Goal: Book appointment/travel/reservation

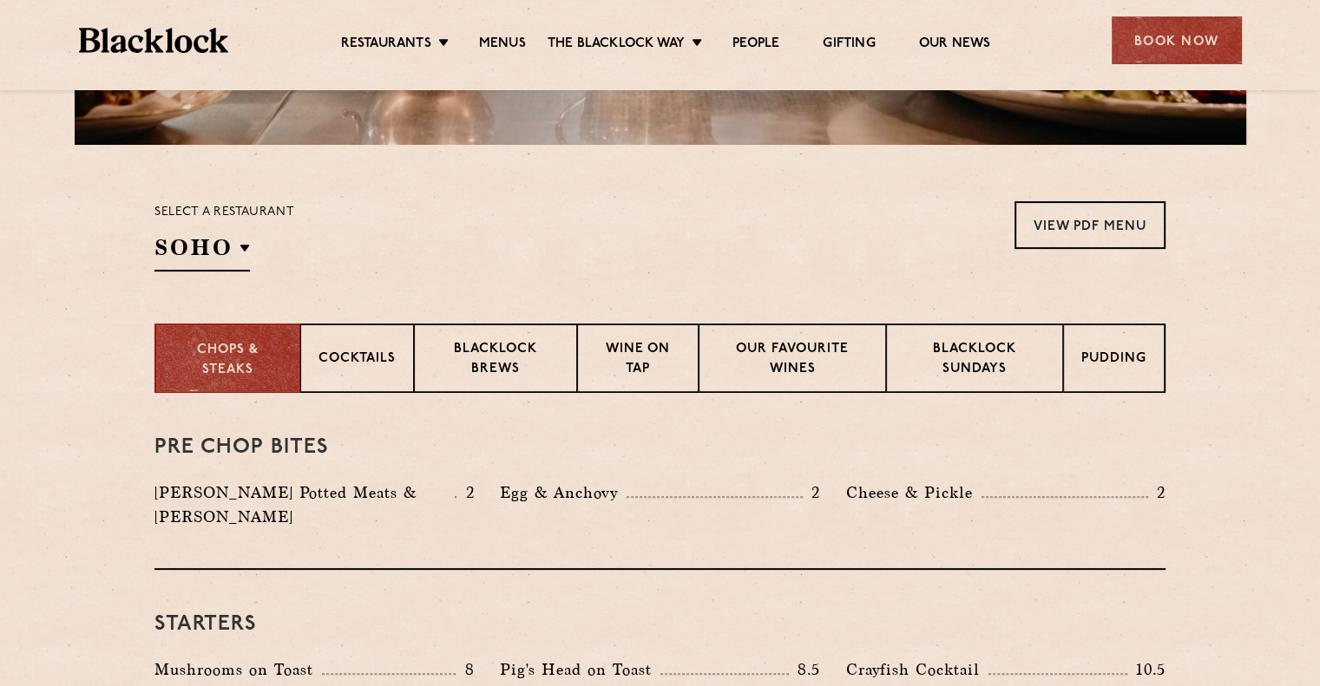
scroll to position [521, 0]
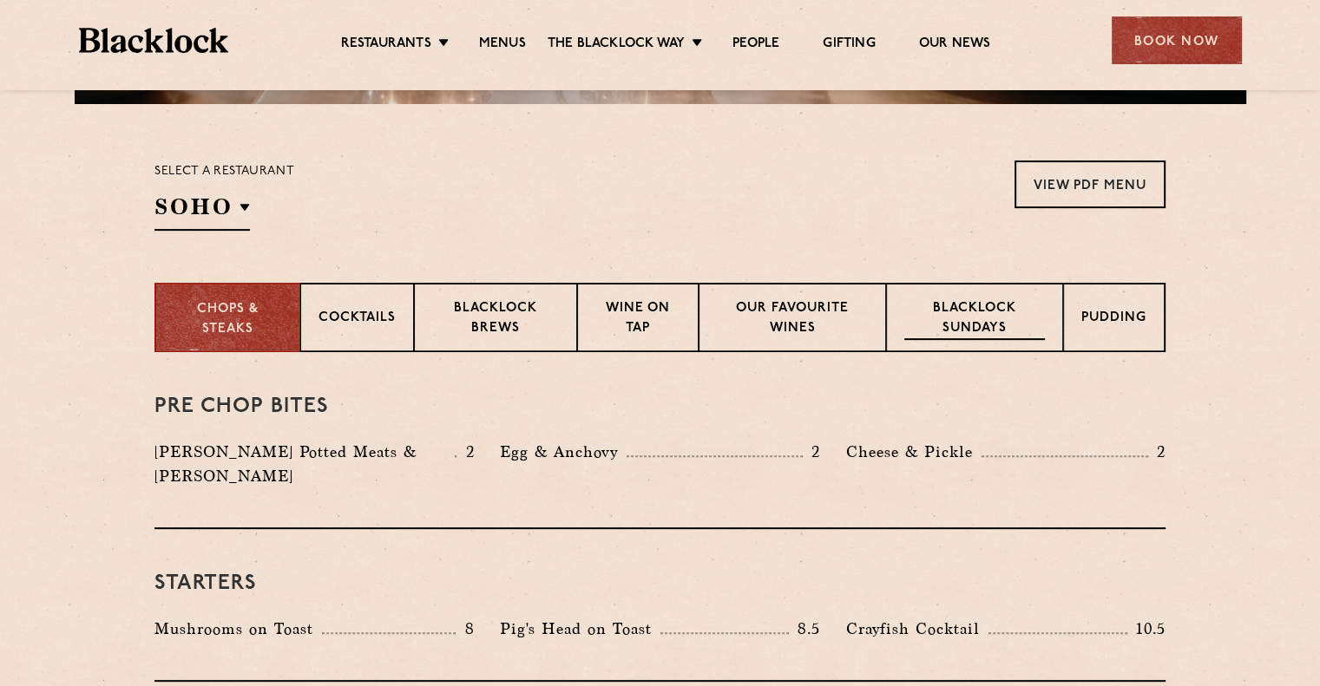
click at [1004, 319] on p "Blacklock Sundays" at bounding box center [974, 319] width 141 height 41
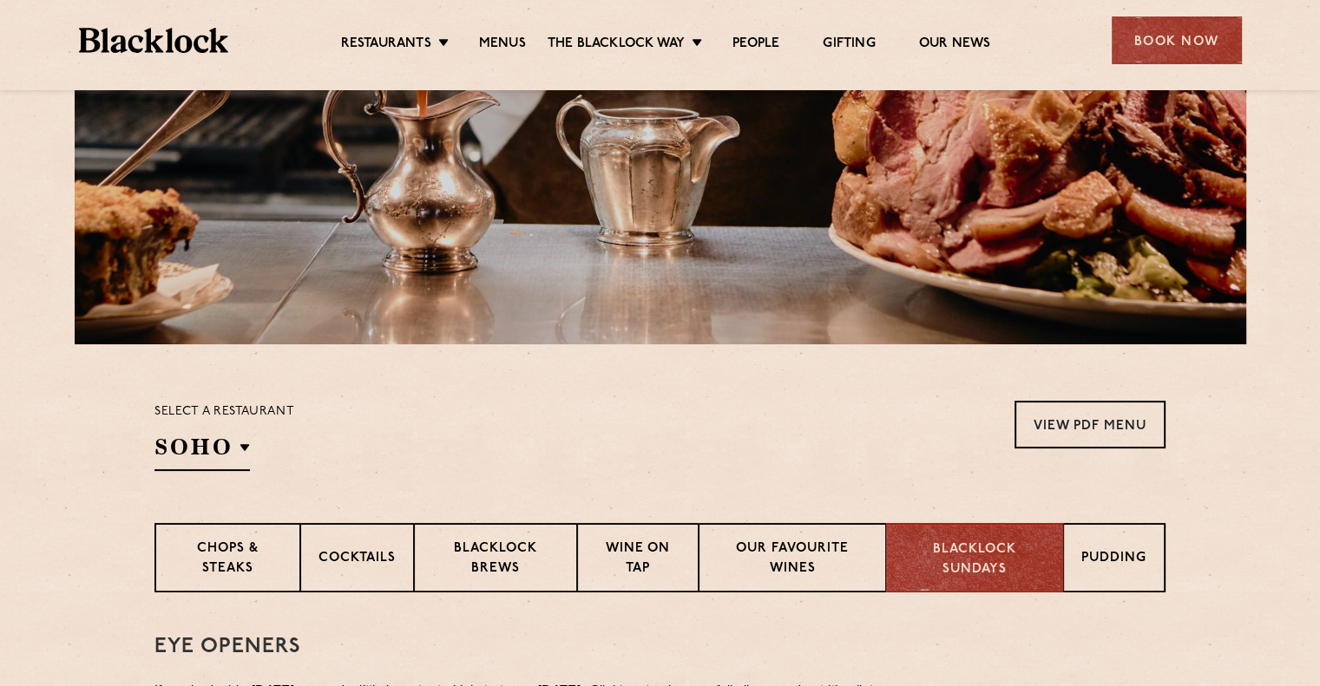
scroll to position [0, 0]
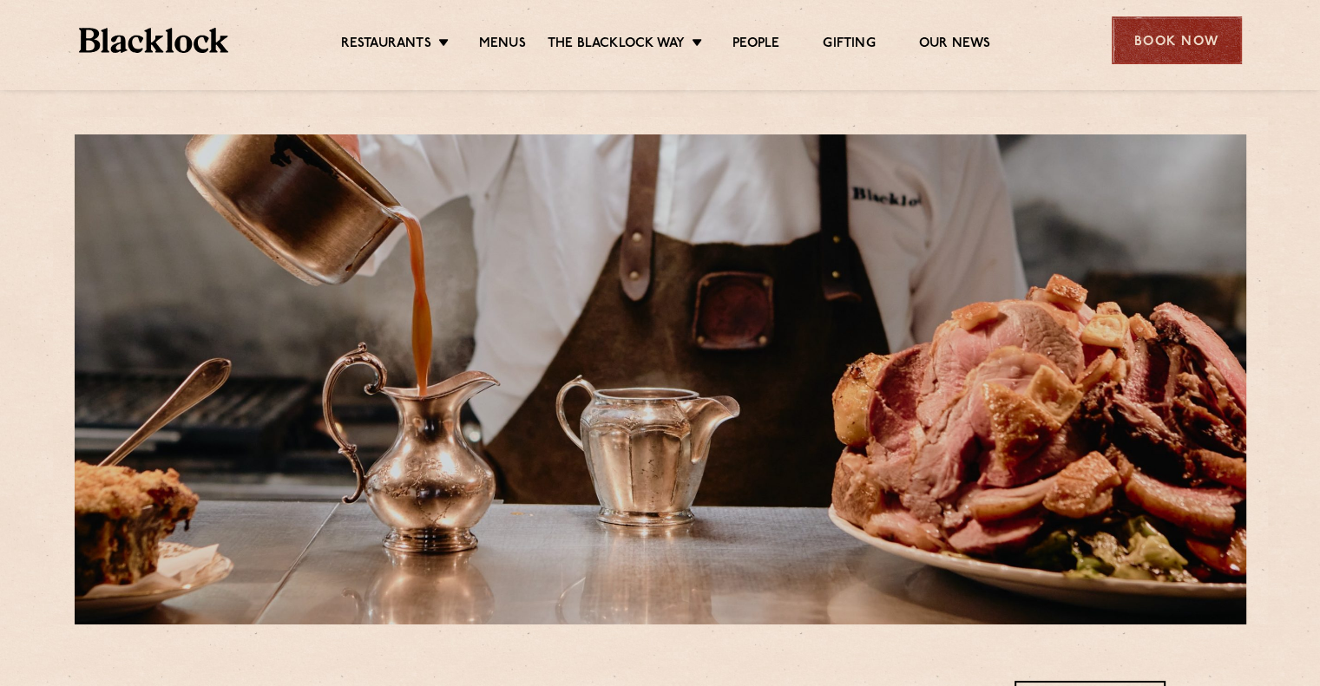
click at [1169, 36] on div "Book Now" at bounding box center [1176, 40] width 130 height 48
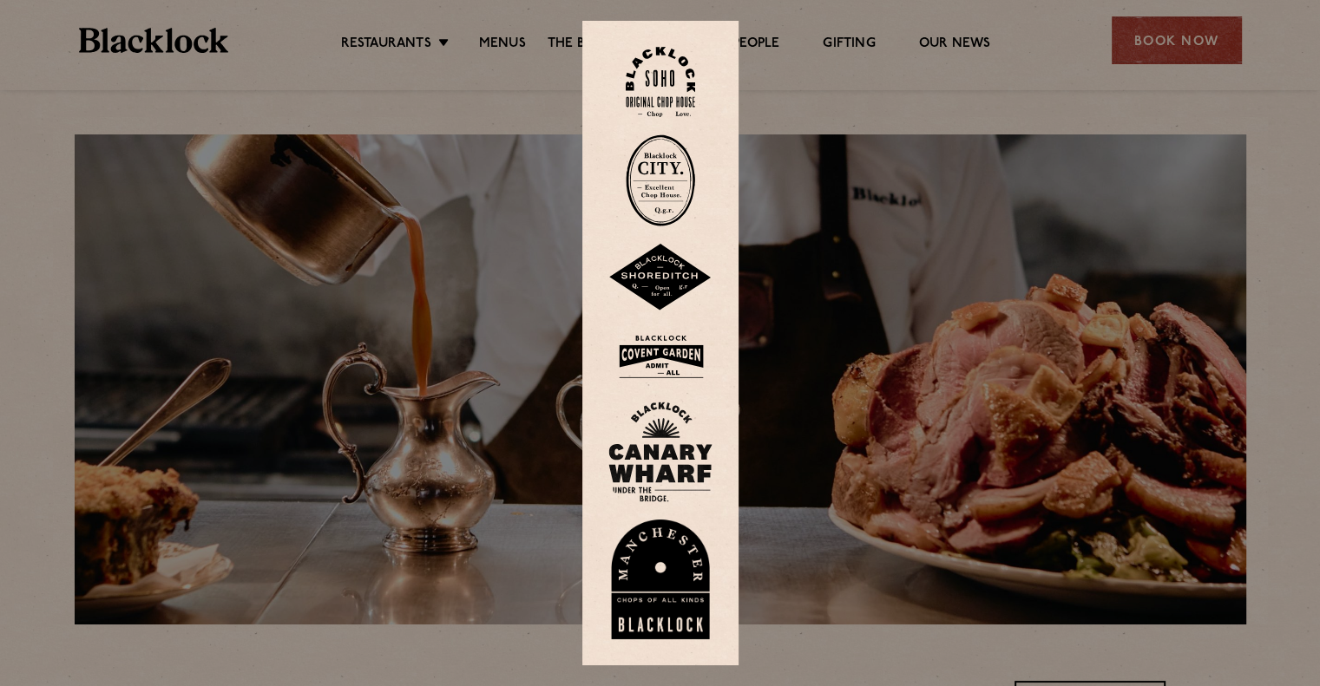
click at [661, 443] on img at bounding box center [660, 452] width 104 height 101
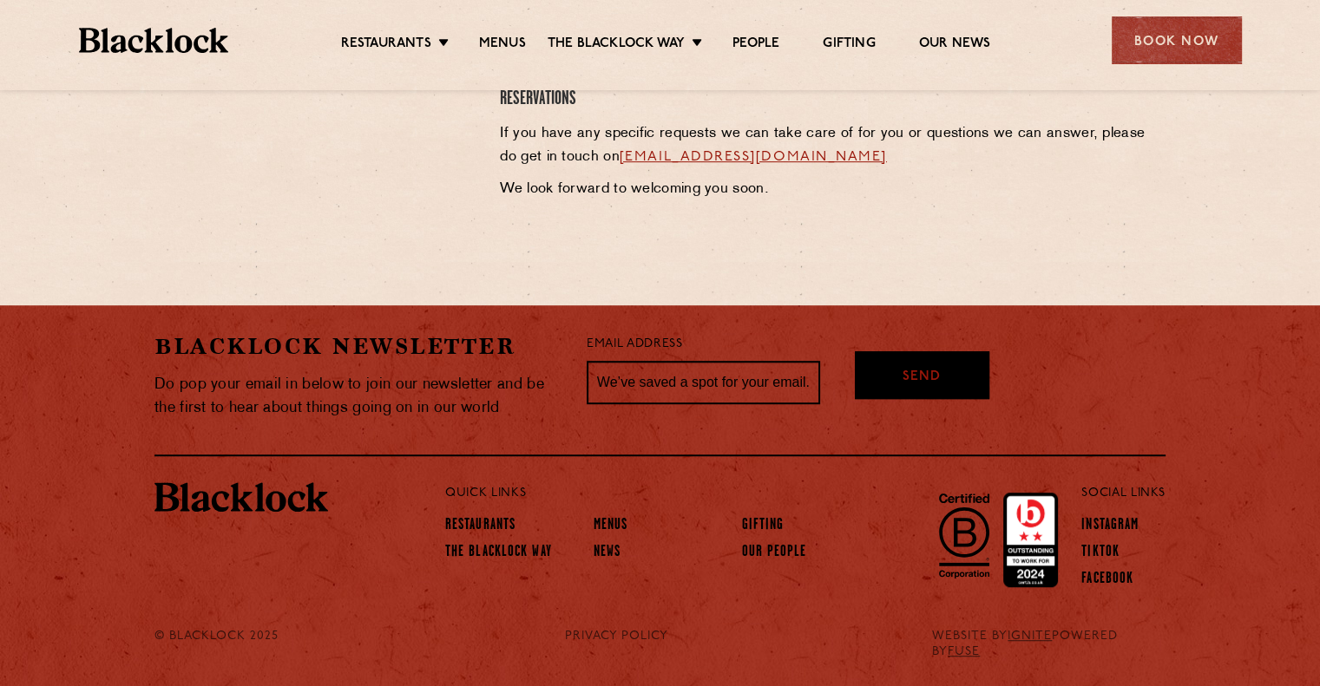
scroll to position [979, 0]
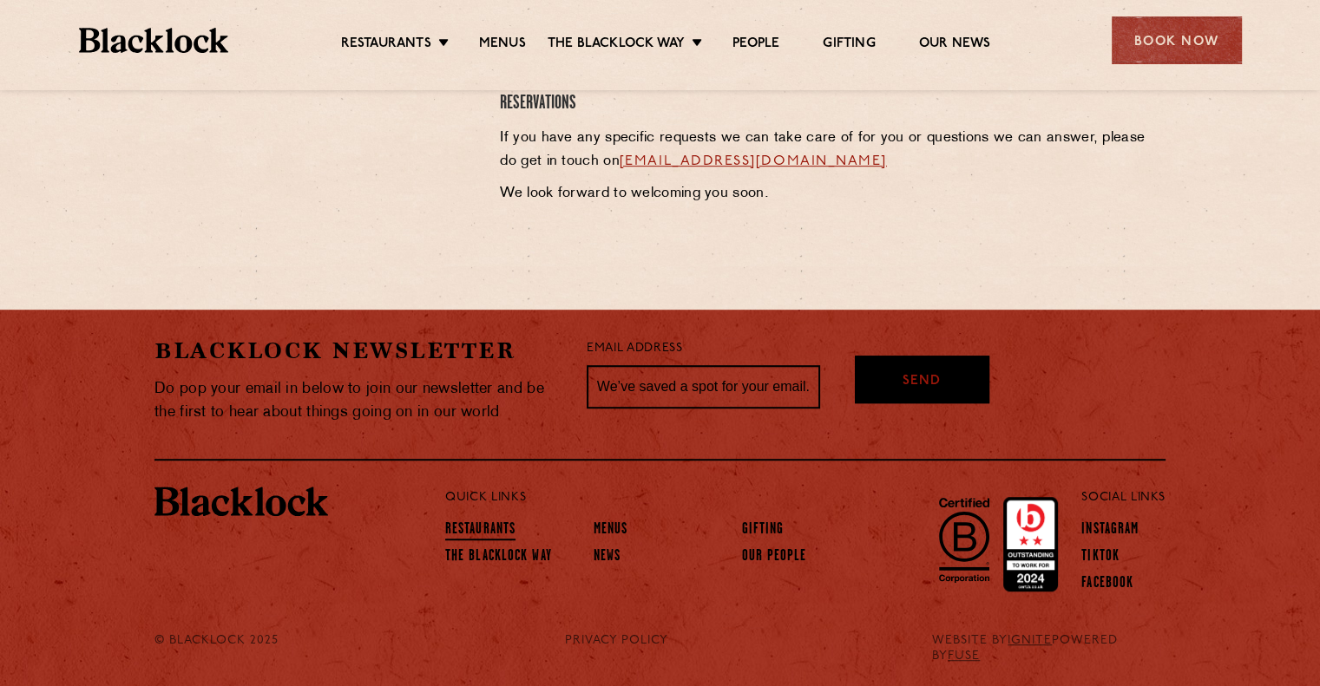
click at [493, 522] on link "Restaurants" at bounding box center [480, 530] width 70 height 19
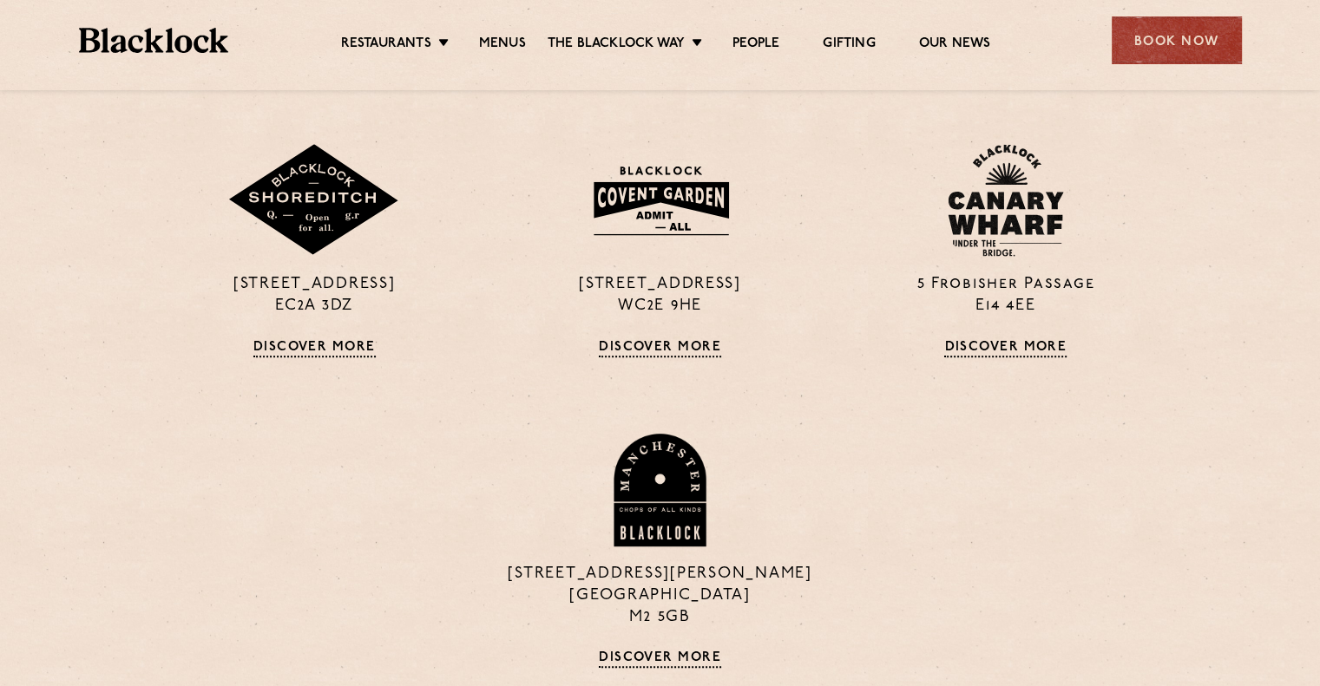
scroll to position [1041, 0]
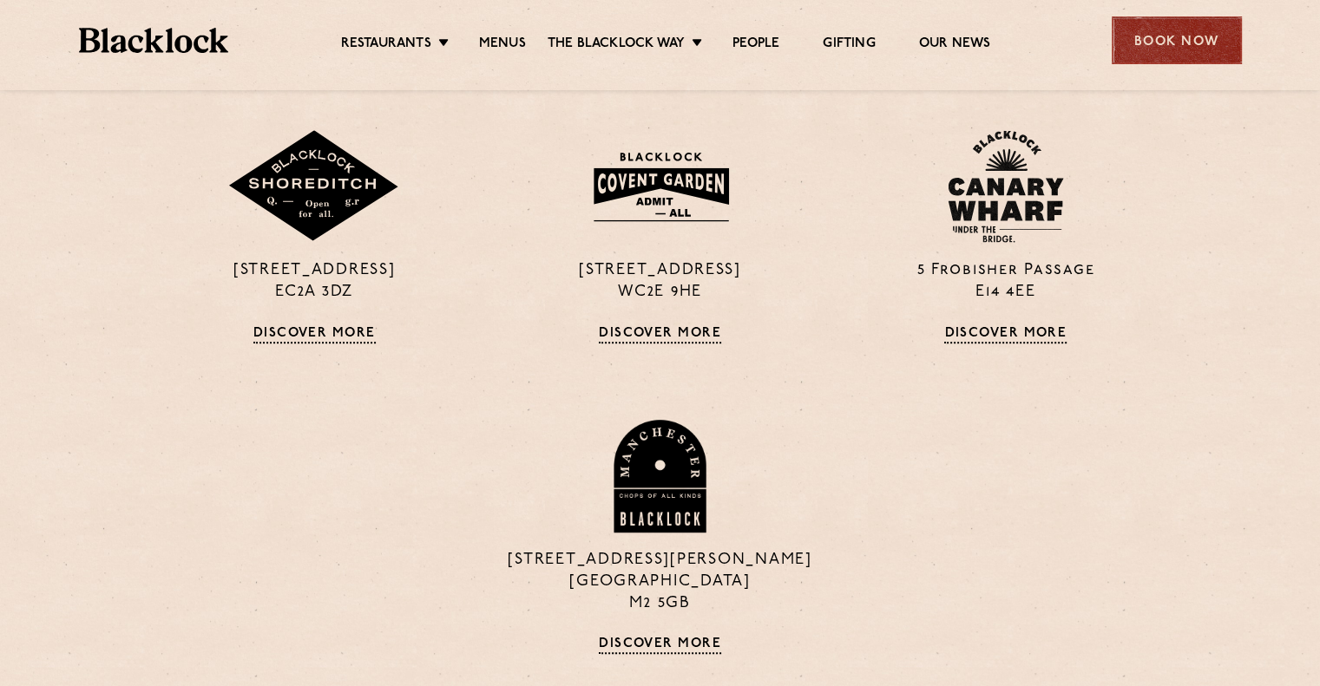
click at [1144, 44] on div "Book Now" at bounding box center [1176, 40] width 130 height 48
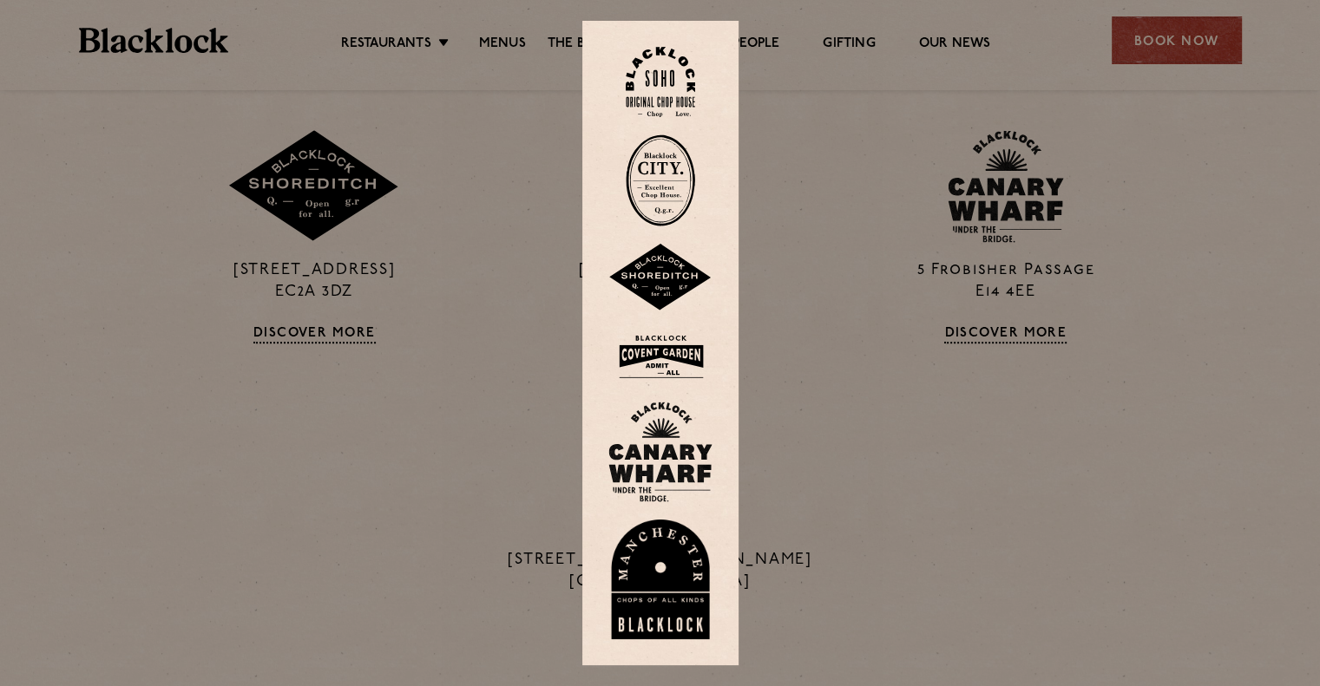
click at [671, 469] on img at bounding box center [660, 452] width 104 height 101
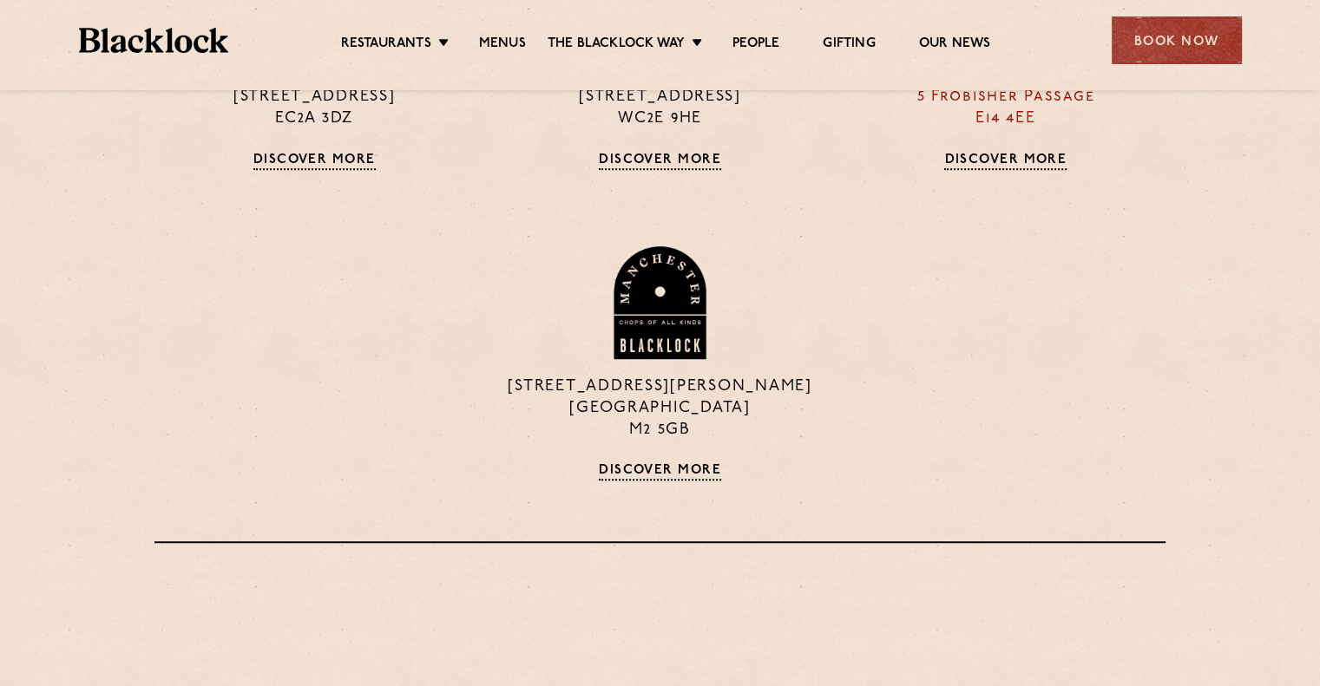
scroll to position [1262, 0]
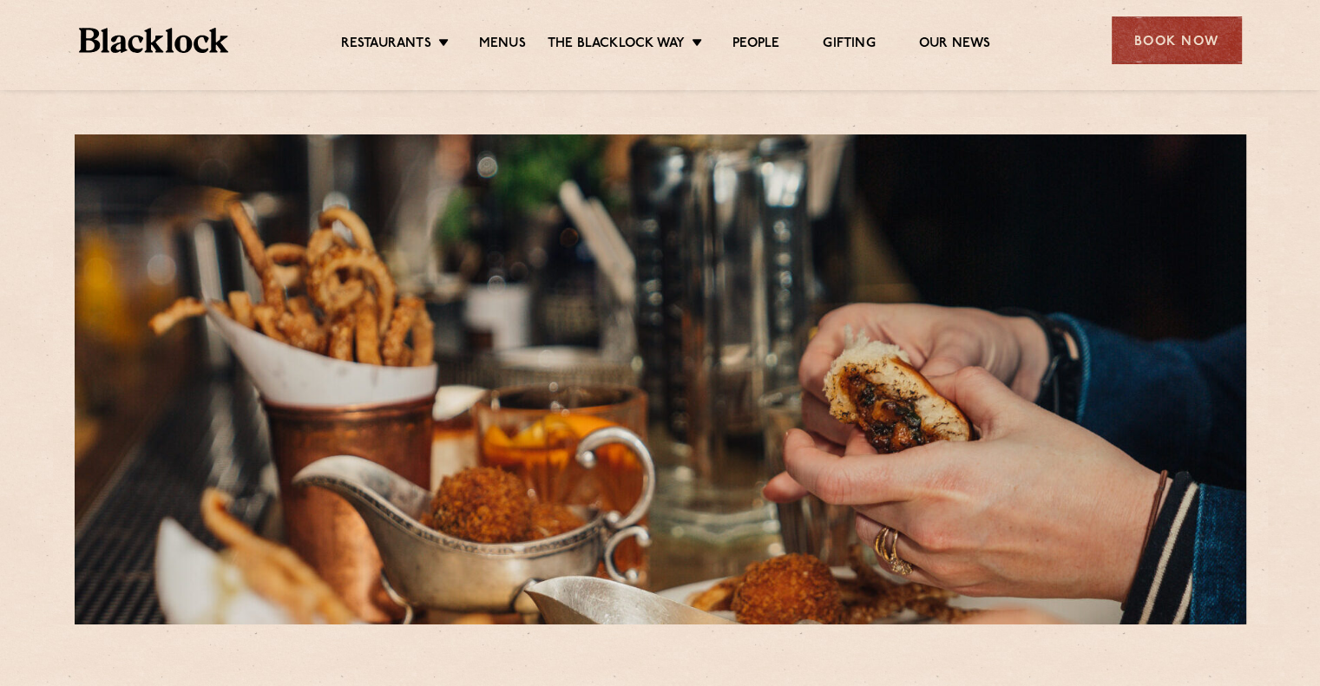
scroll to position [521, 0]
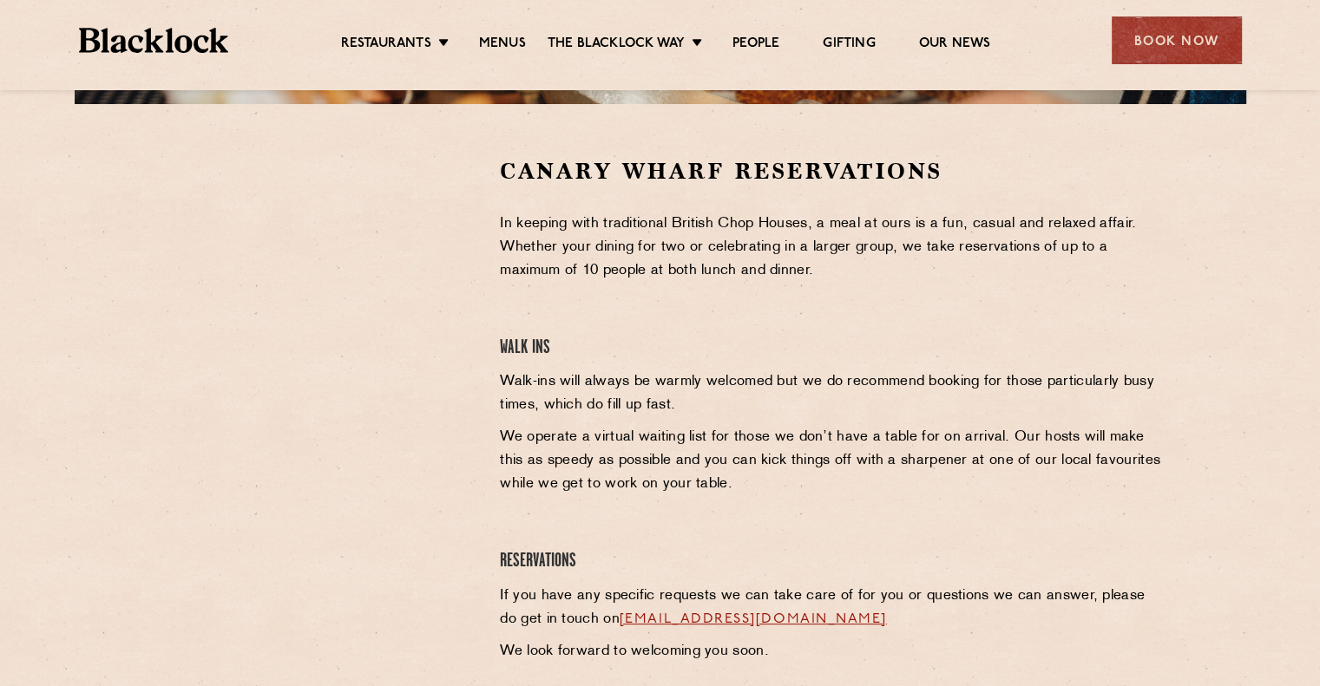
click at [283, 505] on div at bounding box center [313, 414] width 345 height 516
drag, startPoint x: 436, startPoint y: 258, endPoint x: 410, endPoint y: 267, distance: 26.9
click at [435, 259] on div at bounding box center [313, 286] width 319 height 261
click at [440, 377] on div at bounding box center [313, 286] width 319 height 261
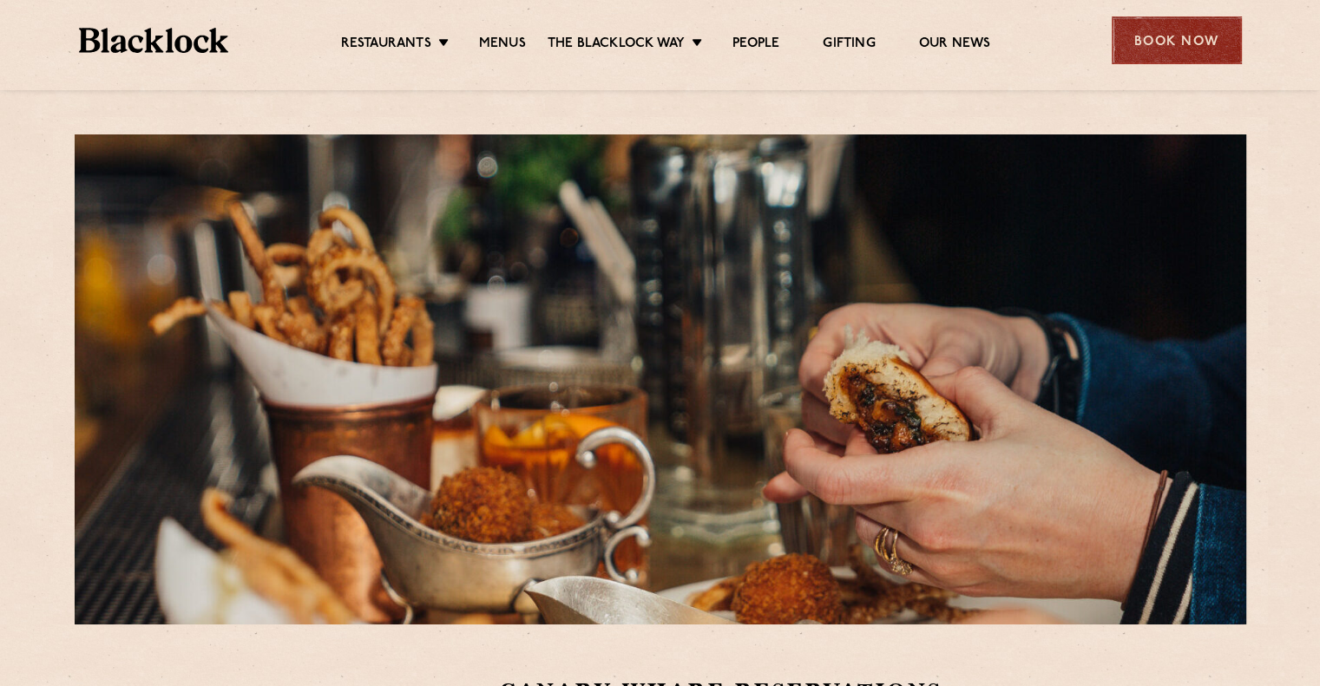
click at [1187, 37] on div "Book Now" at bounding box center [1176, 40] width 130 height 48
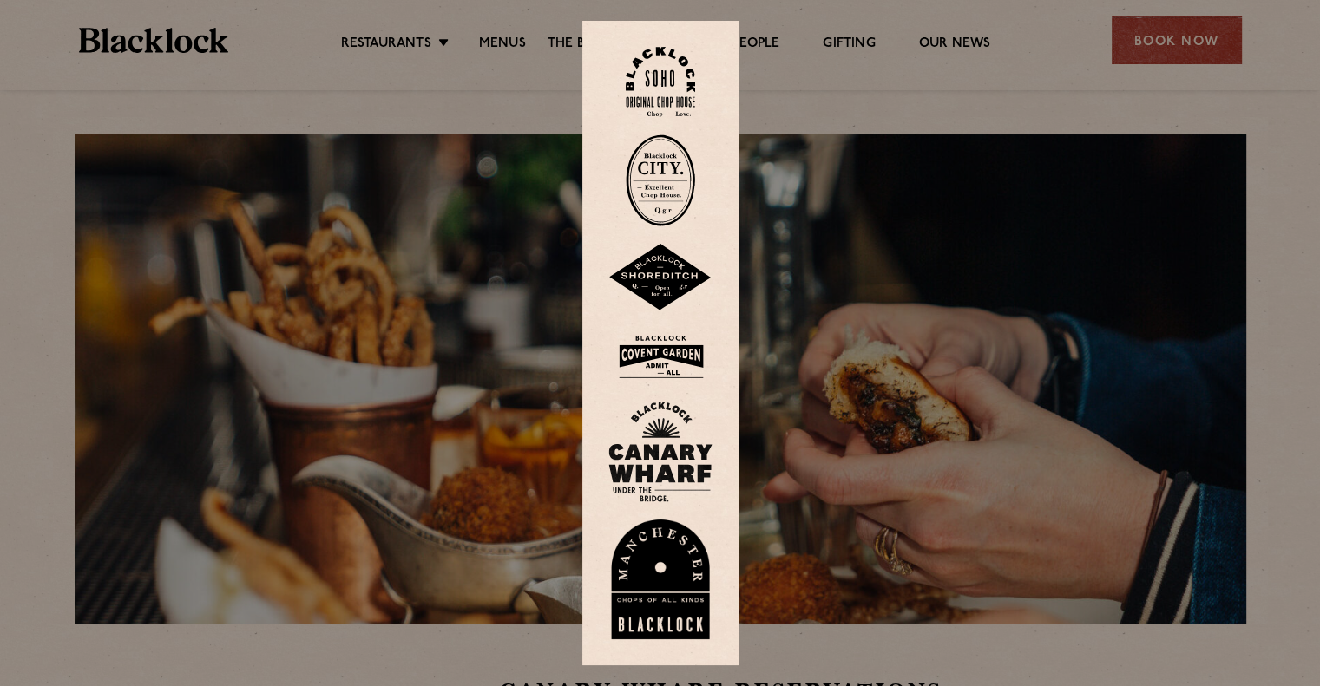
click at [670, 464] on img at bounding box center [660, 452] width 104 height 101
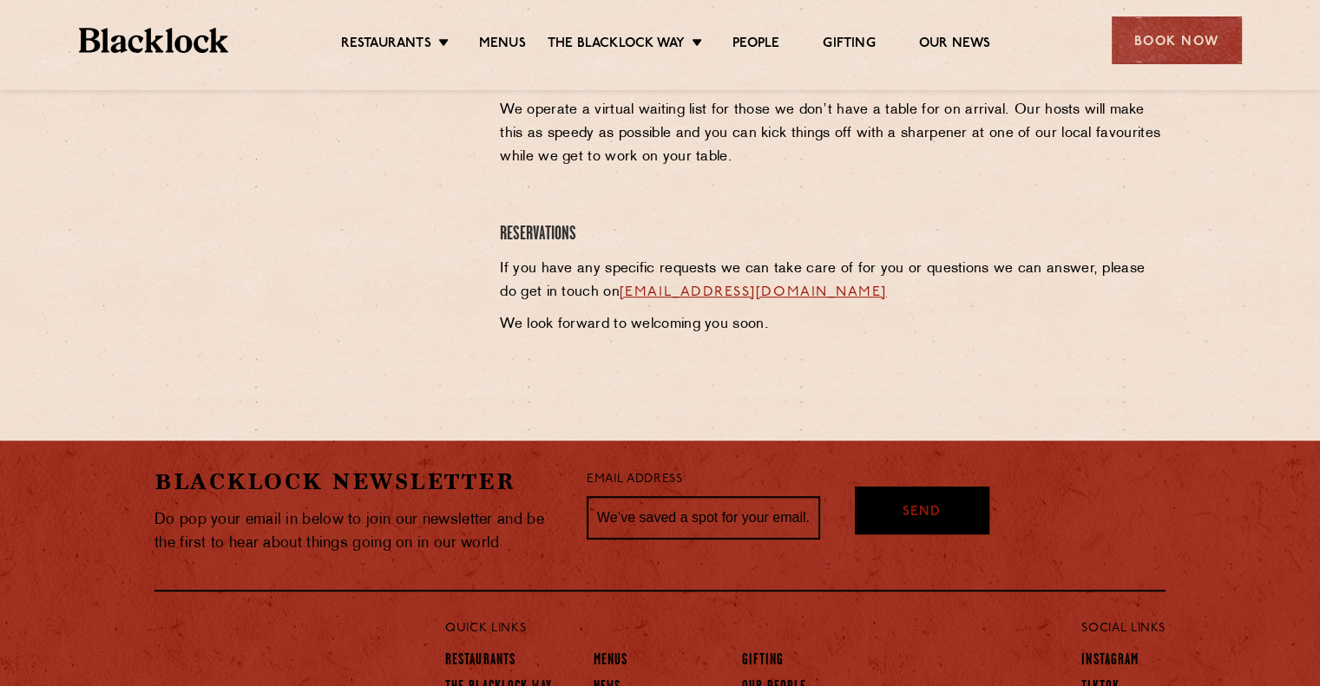
scroll to position [868, 0]
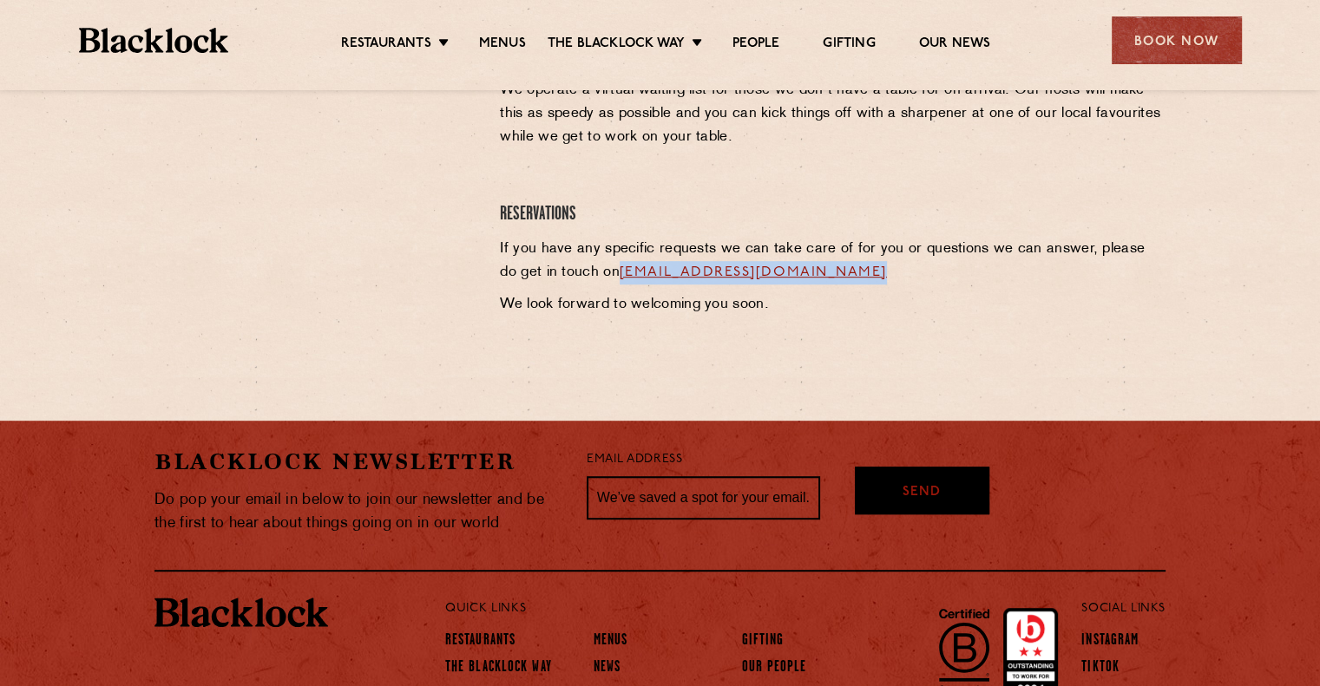
drag, startPoint x: 880, startPoint y: 272, endPoint x: 604, endPoint y: 281, distance: 276.1
click at [604, 281] on p "If you have any specific requests we can take care of for you or questions we c…" at bounding box center [833, 261] width 666 height 47
copy link "[EMAIL_ADDRESS][DOMAIN_NAME]"
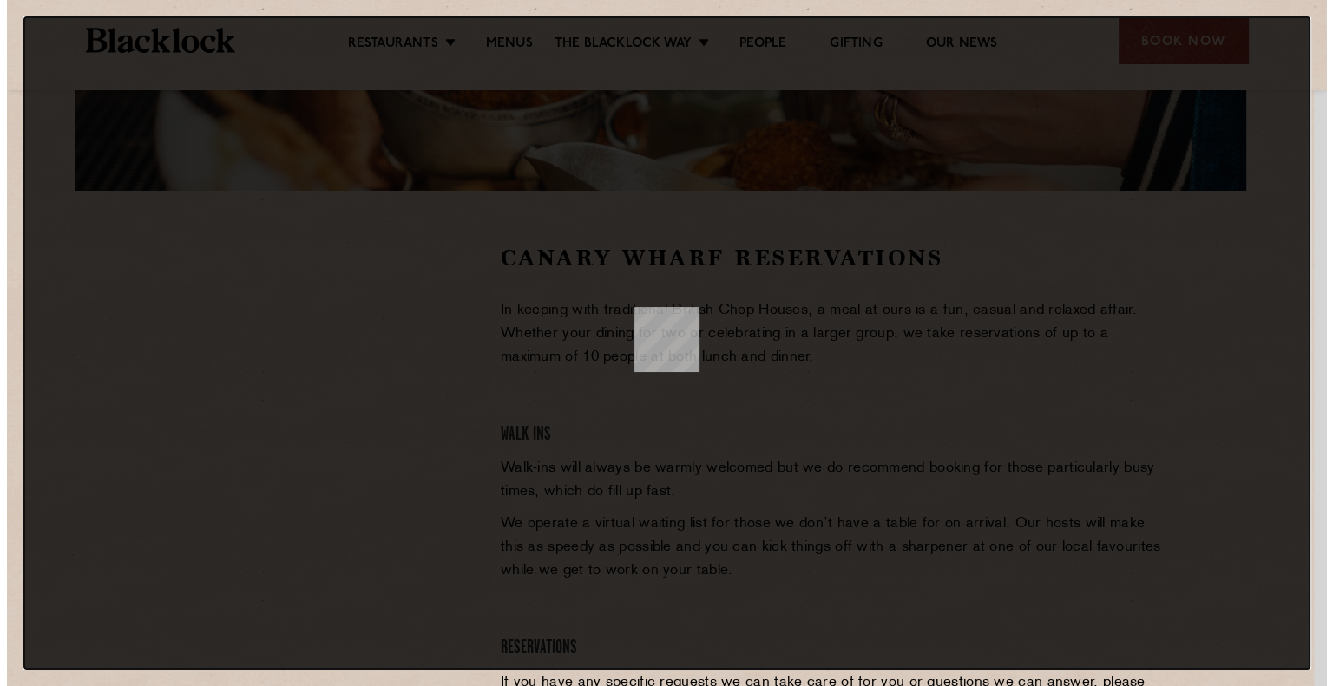
scroll to position [0, 0]
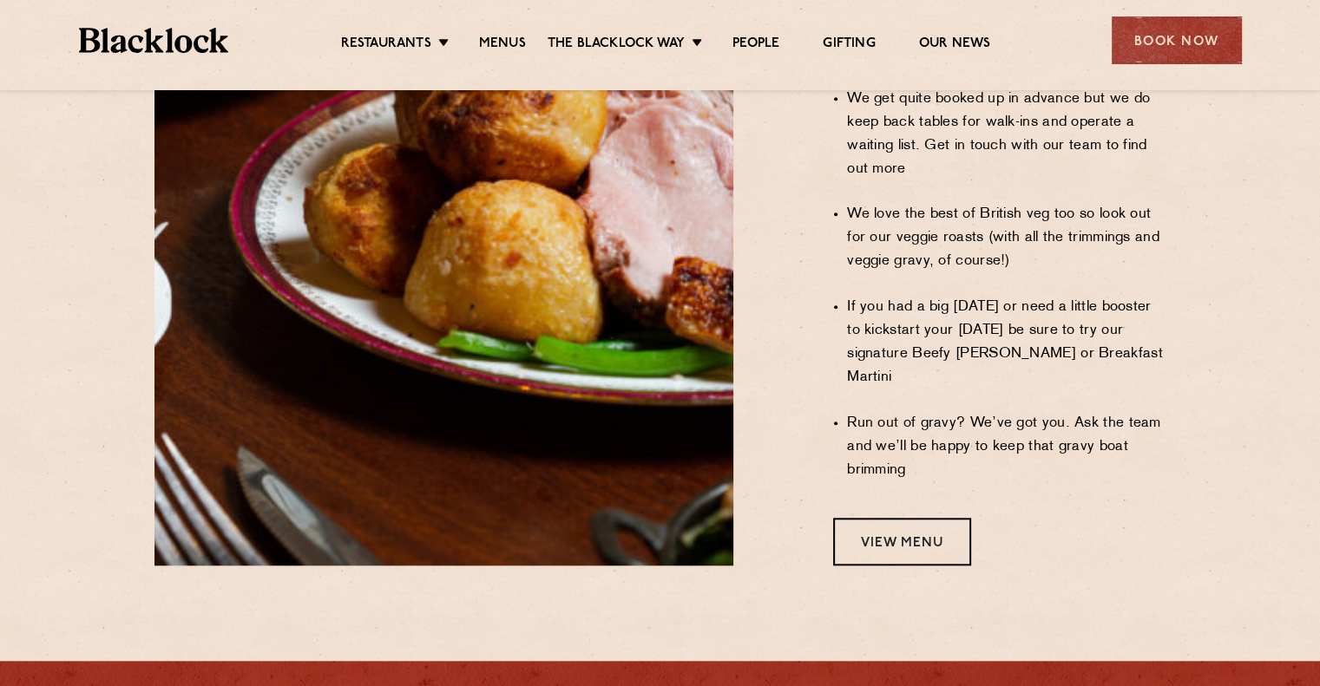
scroll to position [1435, 0]
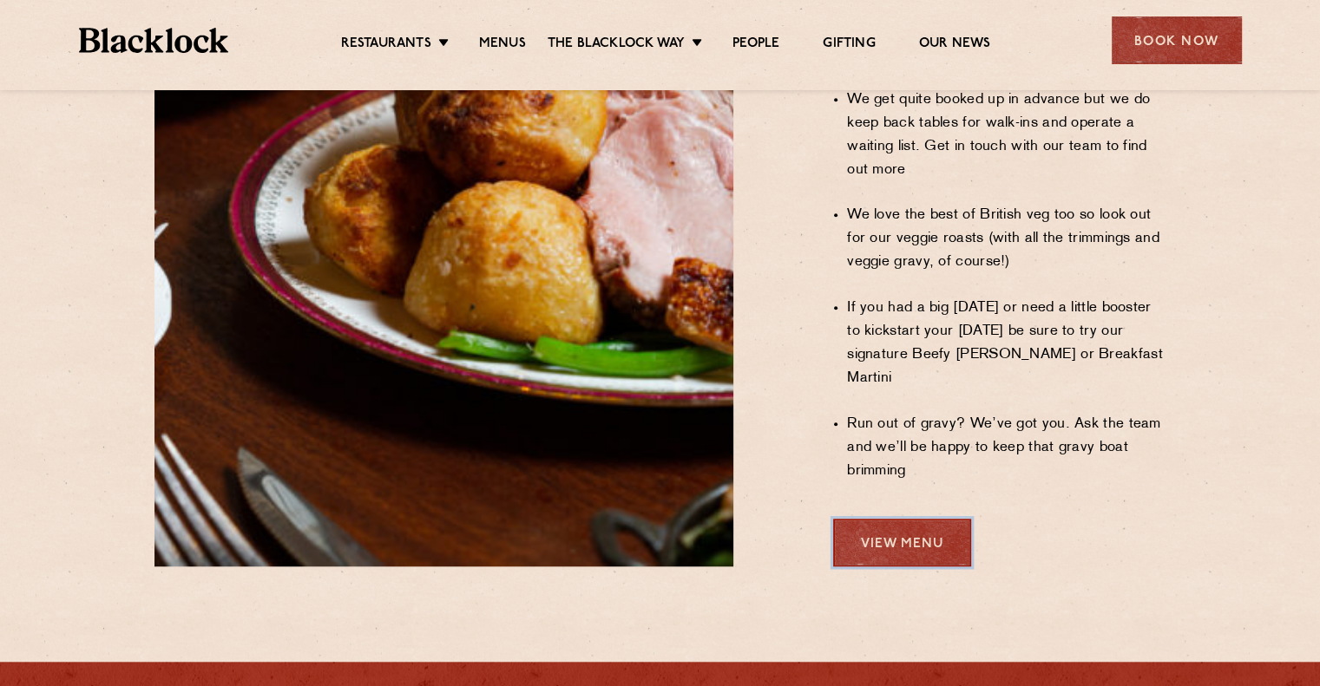
click at [913, 519] on link "View Menu" at bounding box center [902, 543] width 138 height 48
